Goal: Task Accomplishment & Management: Manage account settings

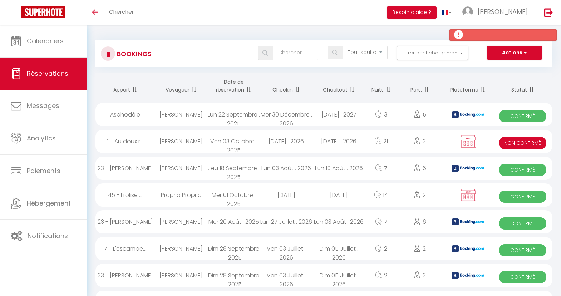
select select "not_cancelled"
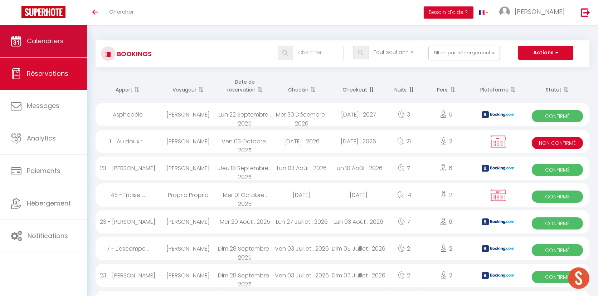
click at [43, 41] on span "Calendriers" at bounding box center [45, 40] width 37 height 9
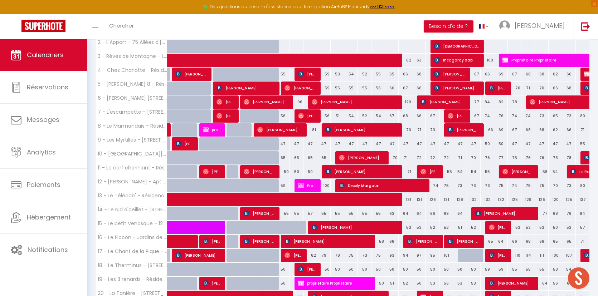
scroll to position [192, 0]
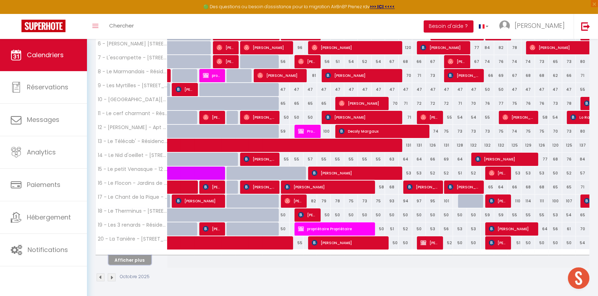
click at [116, 258] on button "Afficher plus" at bounding box center [129, 260] width 43 height 10
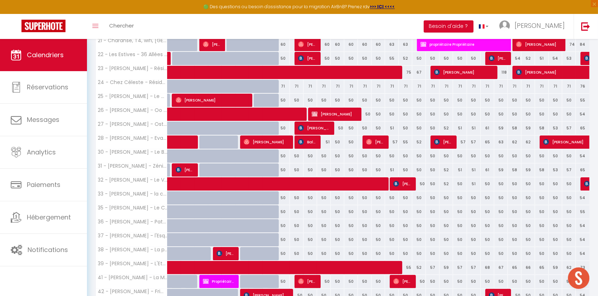
scroll to position [470, 0]
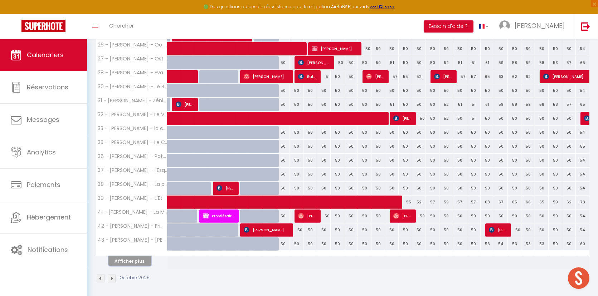
click at [122, 257] on button "Afficher plus" at bounding box center [129, 261] width 43 height 10
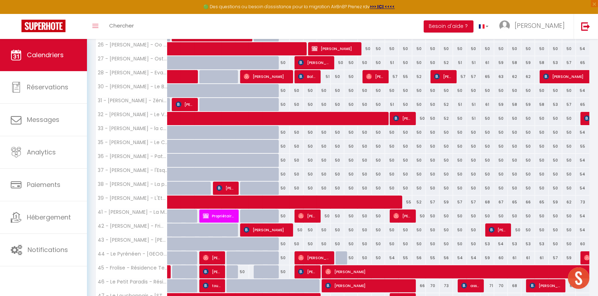
scroll to position [311, 0]
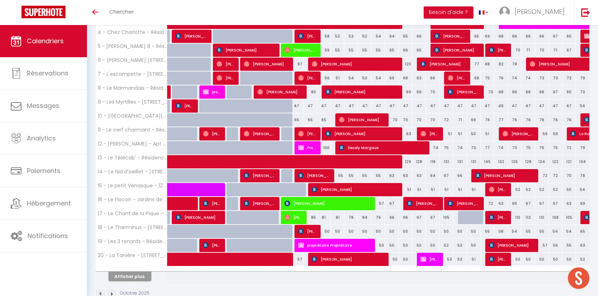
scroll to position [177, 0]
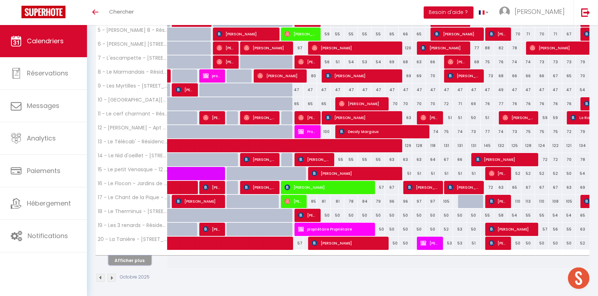
click at [139, 258] on button "Afficher plus" at bounding box center [129, 261] width 43 height 10
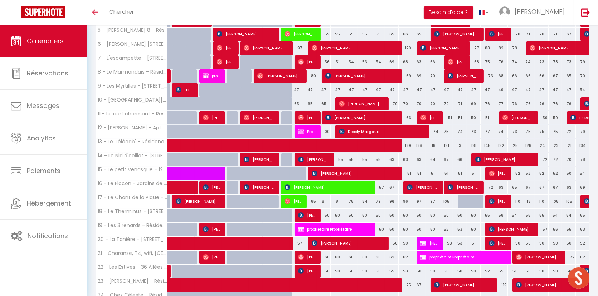
scroll to position [376, 0]
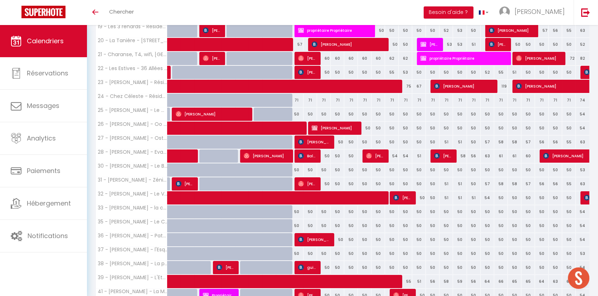
click at [486, 75] on div "52" at bounding box center [487, 72] width 14 height 13
type input "52"
type input "Ven 24 Octobre 2025"
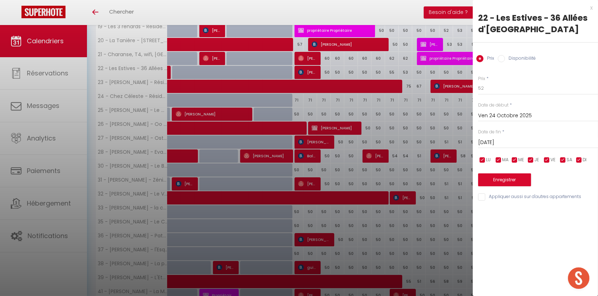
click at [496, 143] on input "Sam 25 Octobre 2025" at bounding box center [538, 142] width 120 height 9
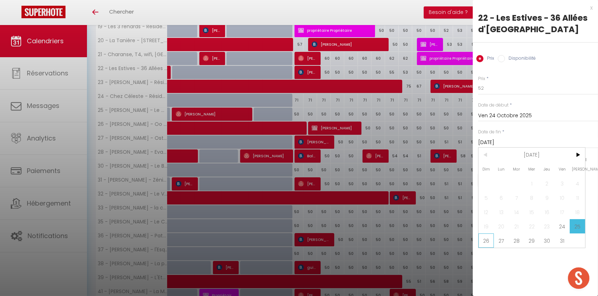
click at [487, 243] on span "26" at bounding box center [485, 241] width 15 height 14
type input "Dim 26 Octobre 2025"
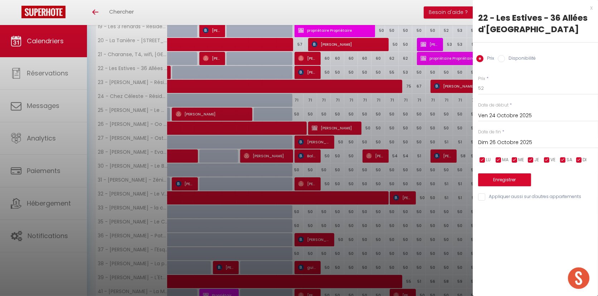
click at [502, 60] on input "Disponibilité" at bounding box center [501, 58] width 7 height 7
radio input "true"
radio input "false"
click at [489, 87] on select "Disponible Indisponible" at bounding box center [538, 89] width 120 height 14
select select "0"
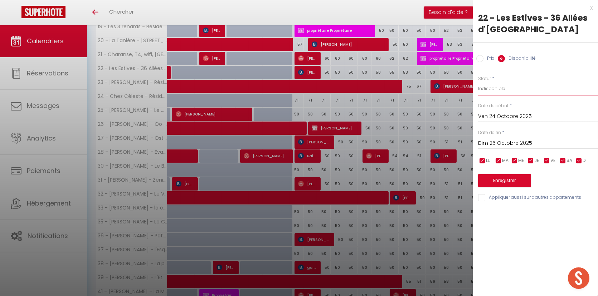
click at [478, 82] on select "Disponible Indisponible" at bounding box center [538, 89] width 120 height 14
click at [507, 178] on button "Enregistrer" at bounding box center [504, 180] width 53 height 13
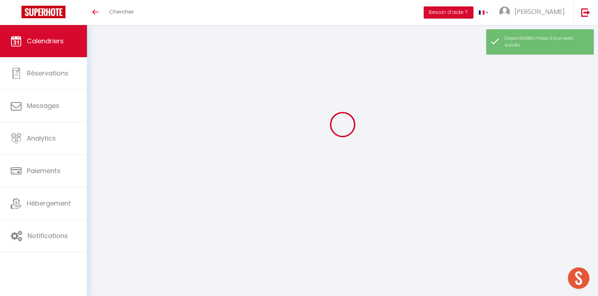
scroll to position [25, 0]
